Goal: Check status: Check status

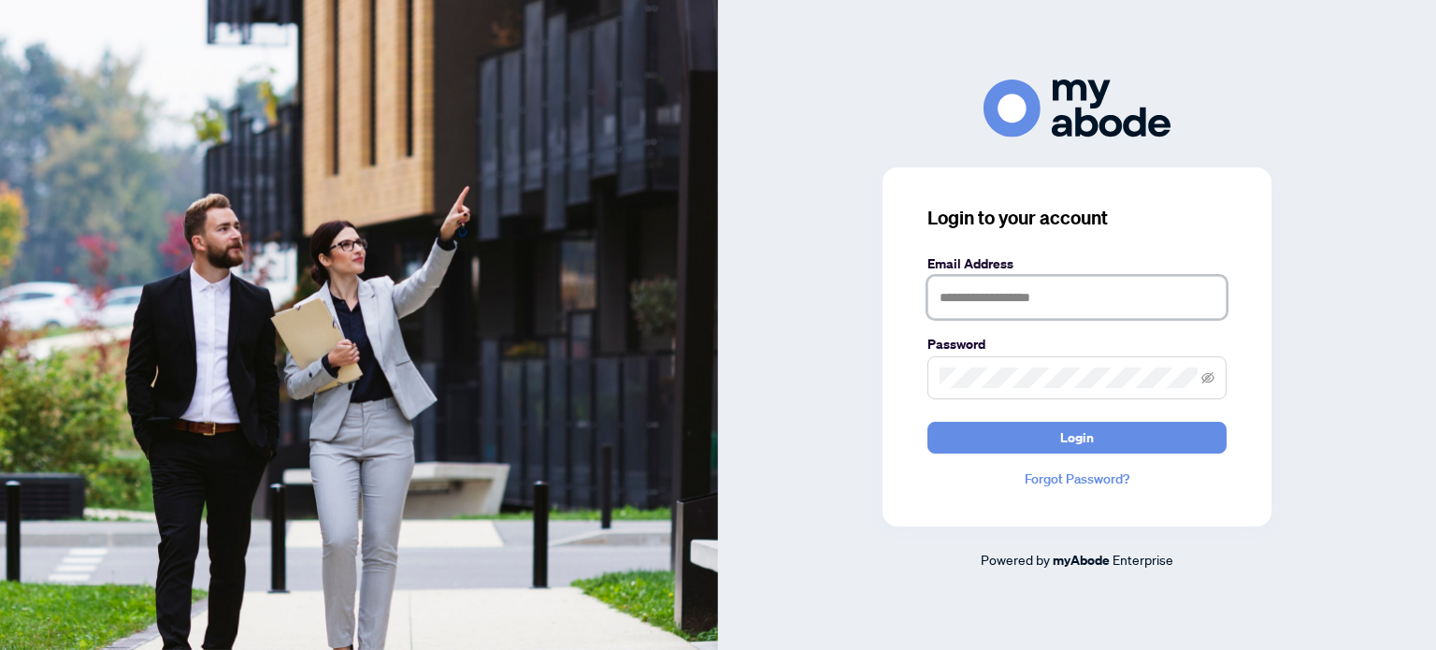
click at [1016, 289] on input "text" at bounding box center [1076, 297] width 299 height 43
type input "**********"
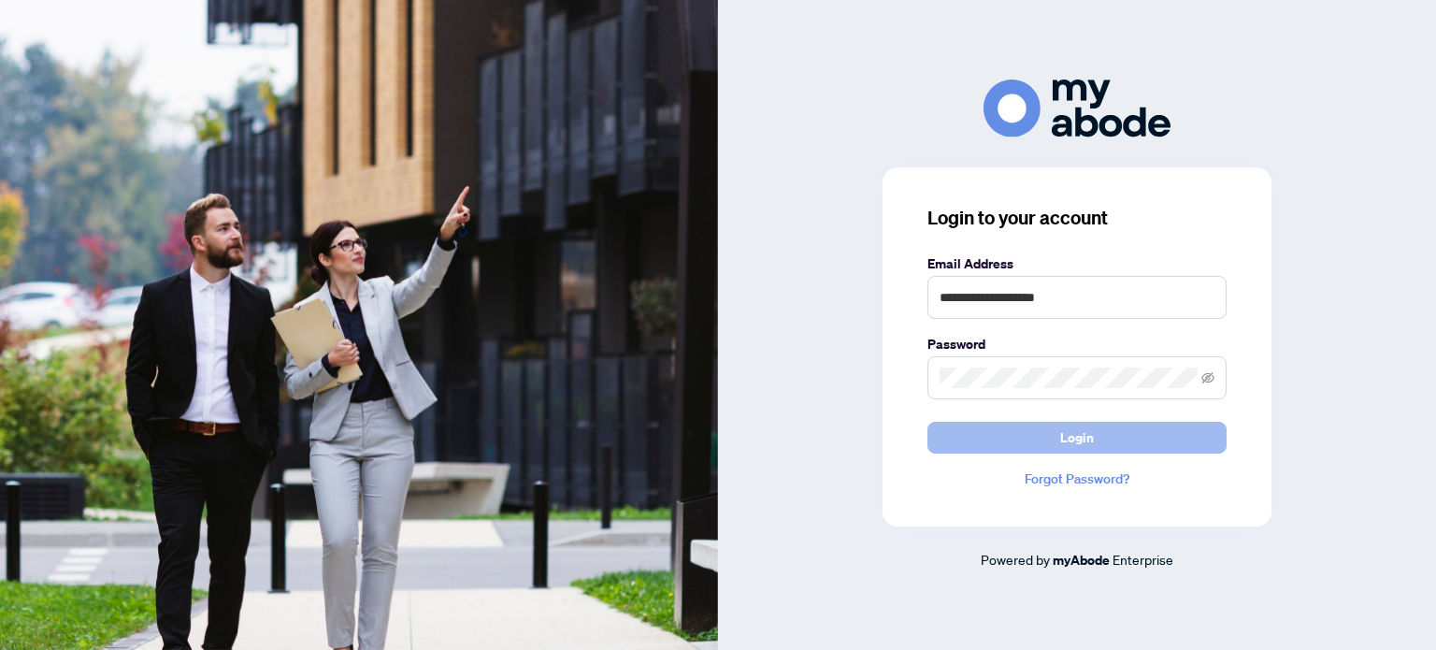
click at [1068, 433] on span "Login" at bounding box center [1077, 438] width 34 height 30
click at [1069, 429] on span "Login" at bounding box center [1077, 438] width 34 height 30
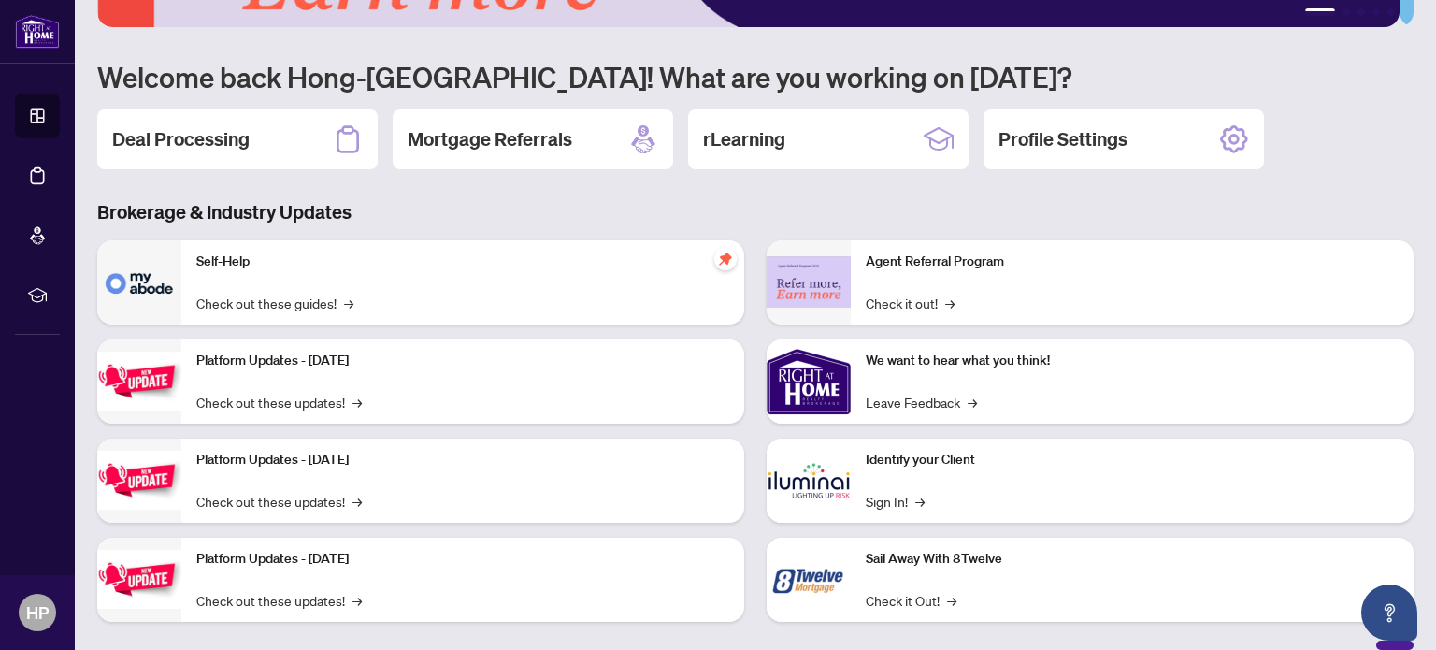
scroll to position [157, 0]
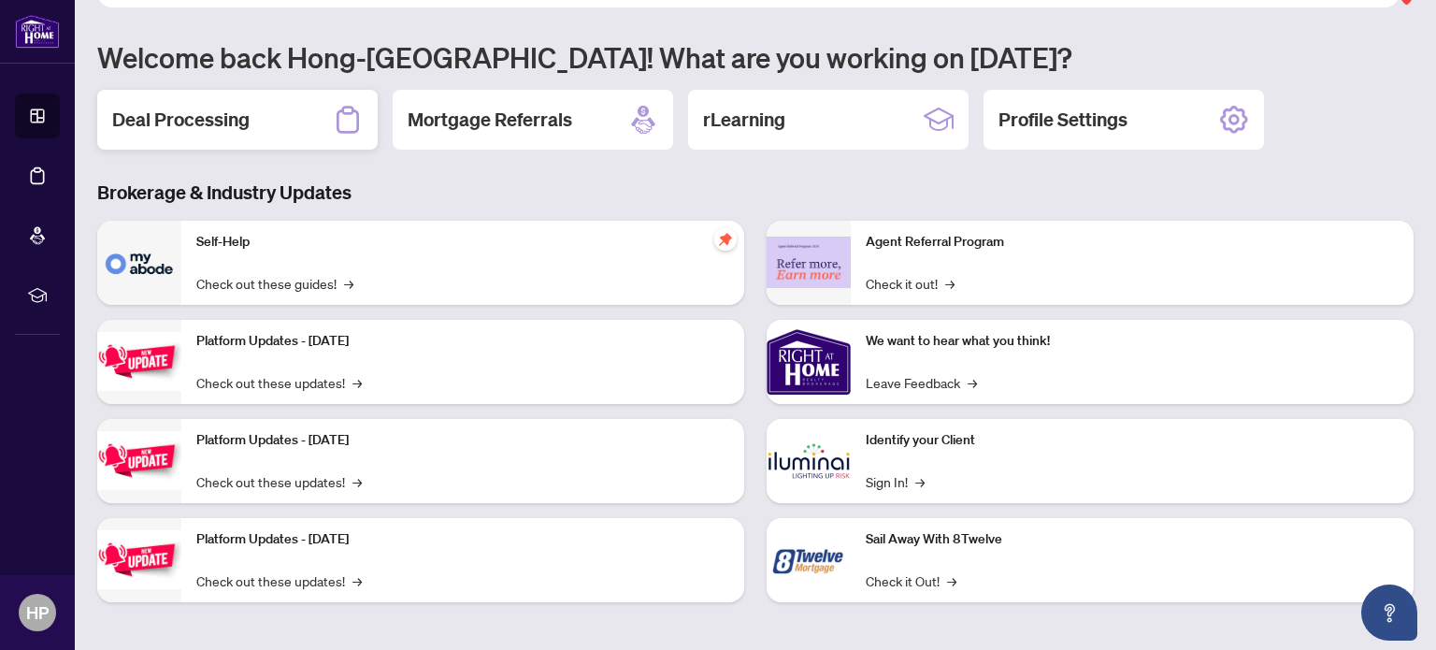
click at [250, 122] on div "Deal Processing" at bounding box center [237, 120] width 280 height 60
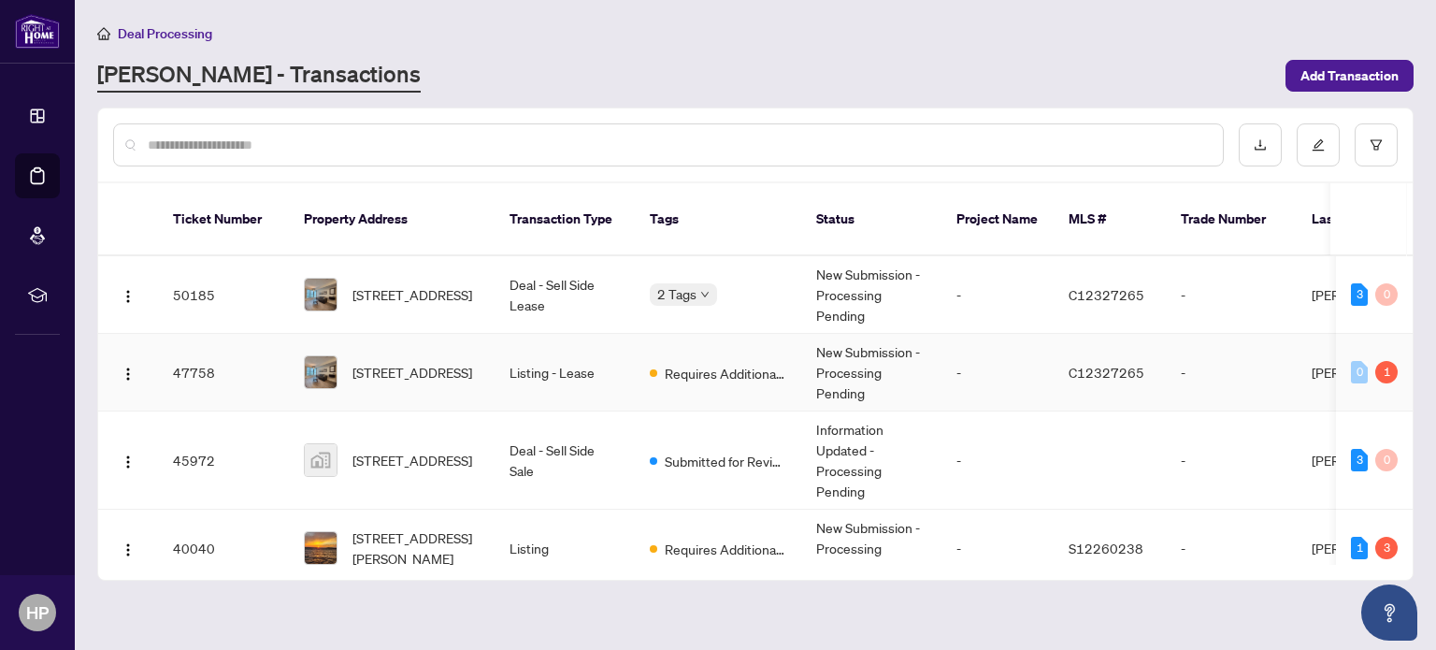
click at [824, 345] on td "New Submission - Processing Pending" at bounding box center [871, 373] width 140 height 78
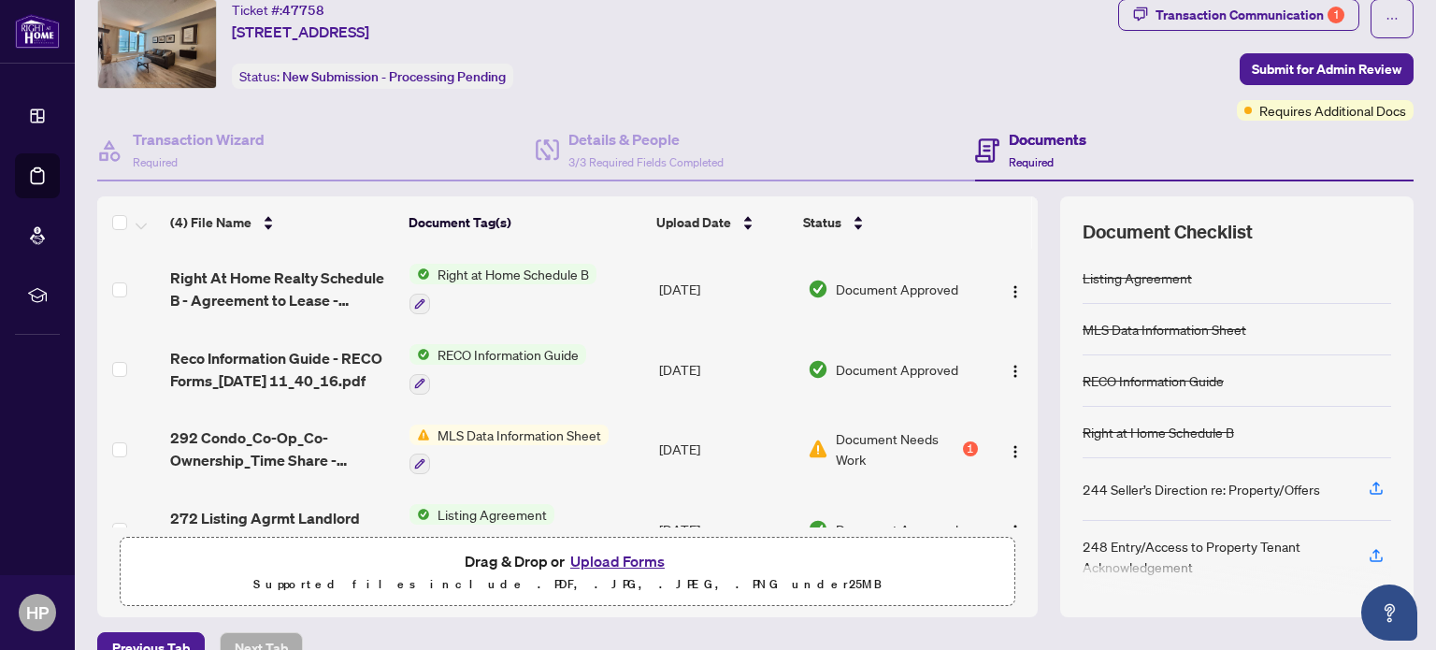
scroll to position [67, 0]
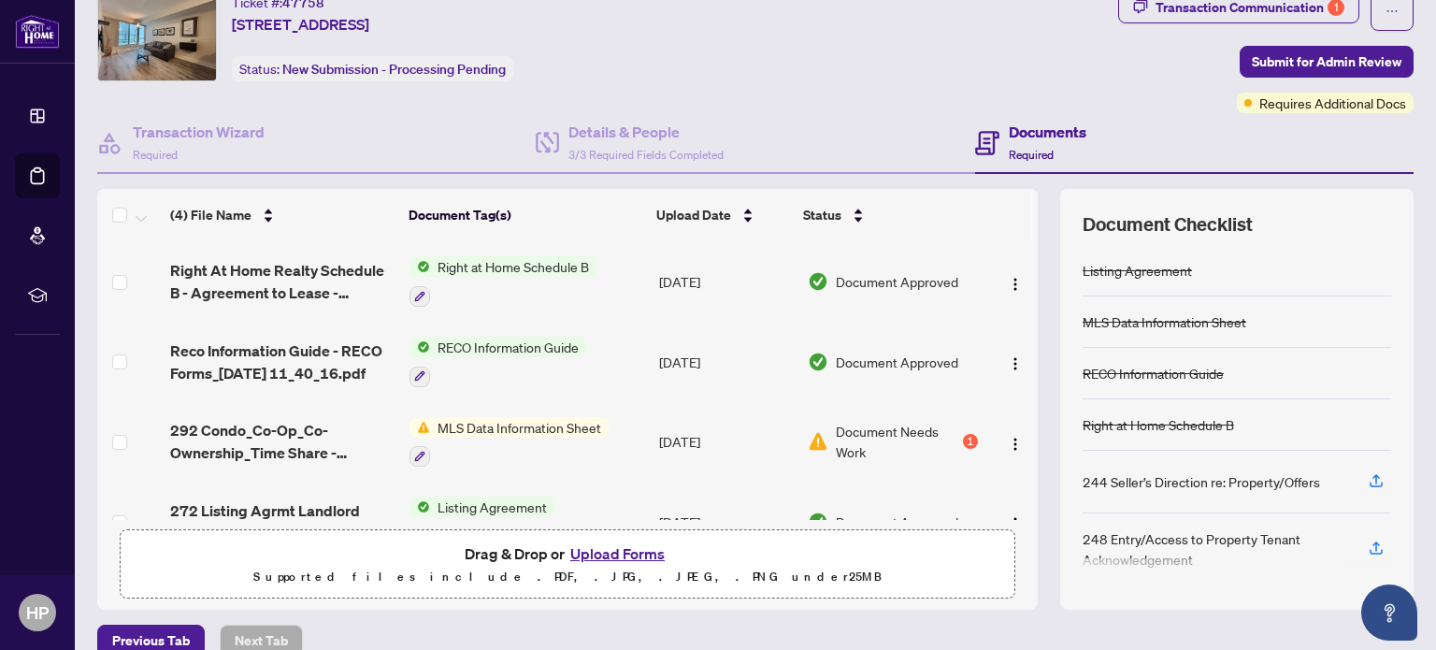
click at [902, 423] on span "Document Needs Work" at bounding box center [897, 441] width 123 height 41
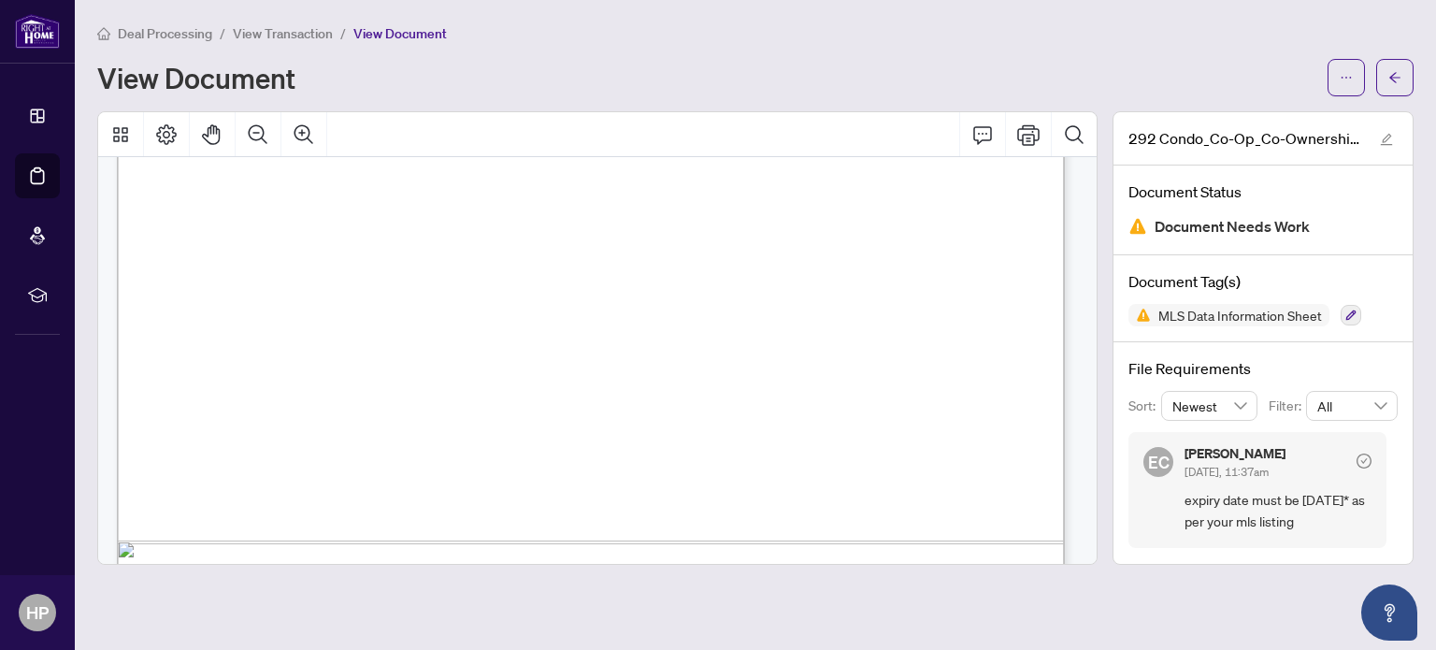
scroll to position [15945, 0]
